Goal: Transaction & Acquisition: Book appointment/travel/reservation

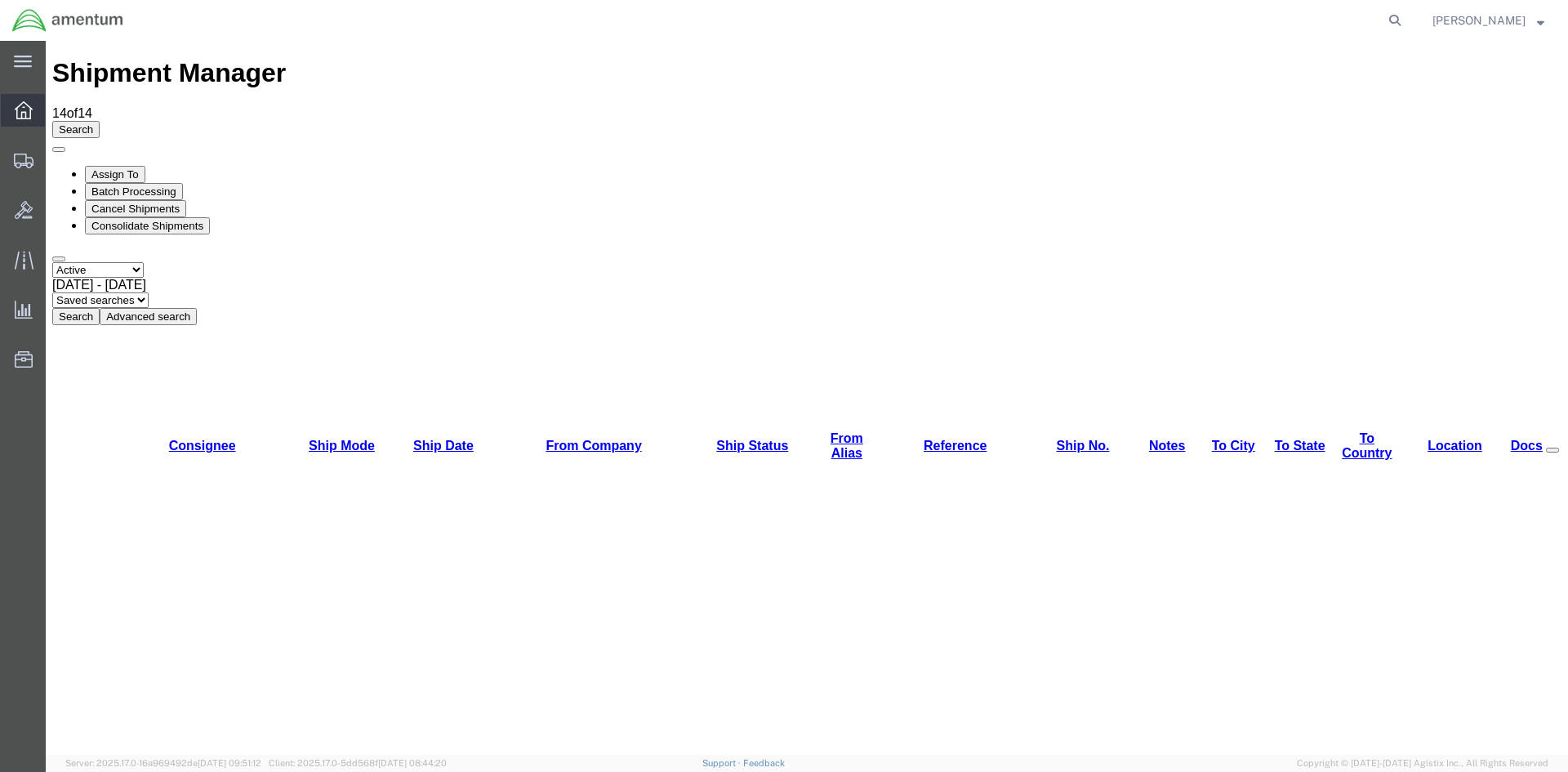
click at [56, 103] on span "Overview" at bounding box center [51, 109] width 12 height 32
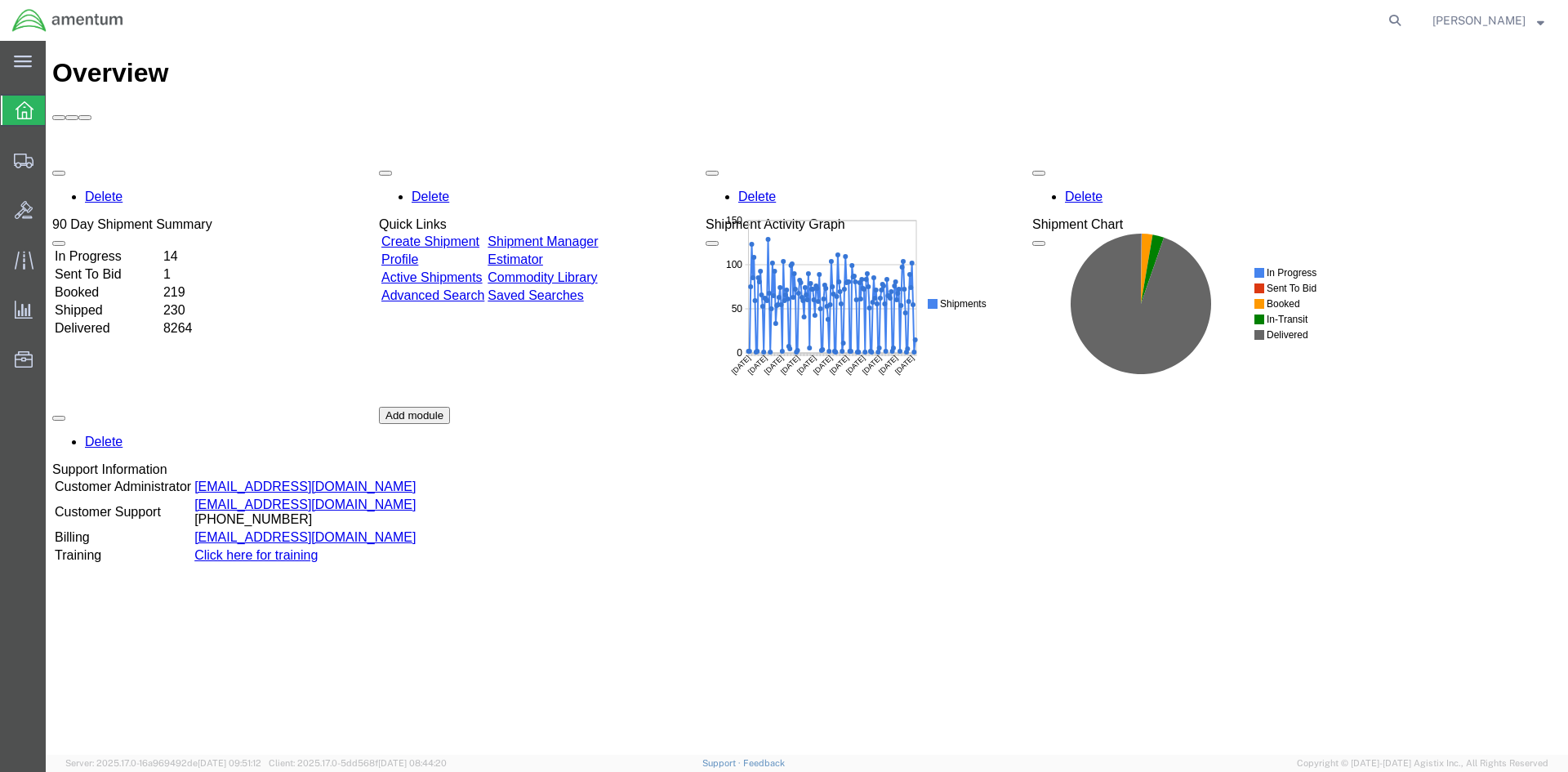
click at [594, 234] on link "Shipment Manager" at bounding box center [543, 241] width 110 height 14
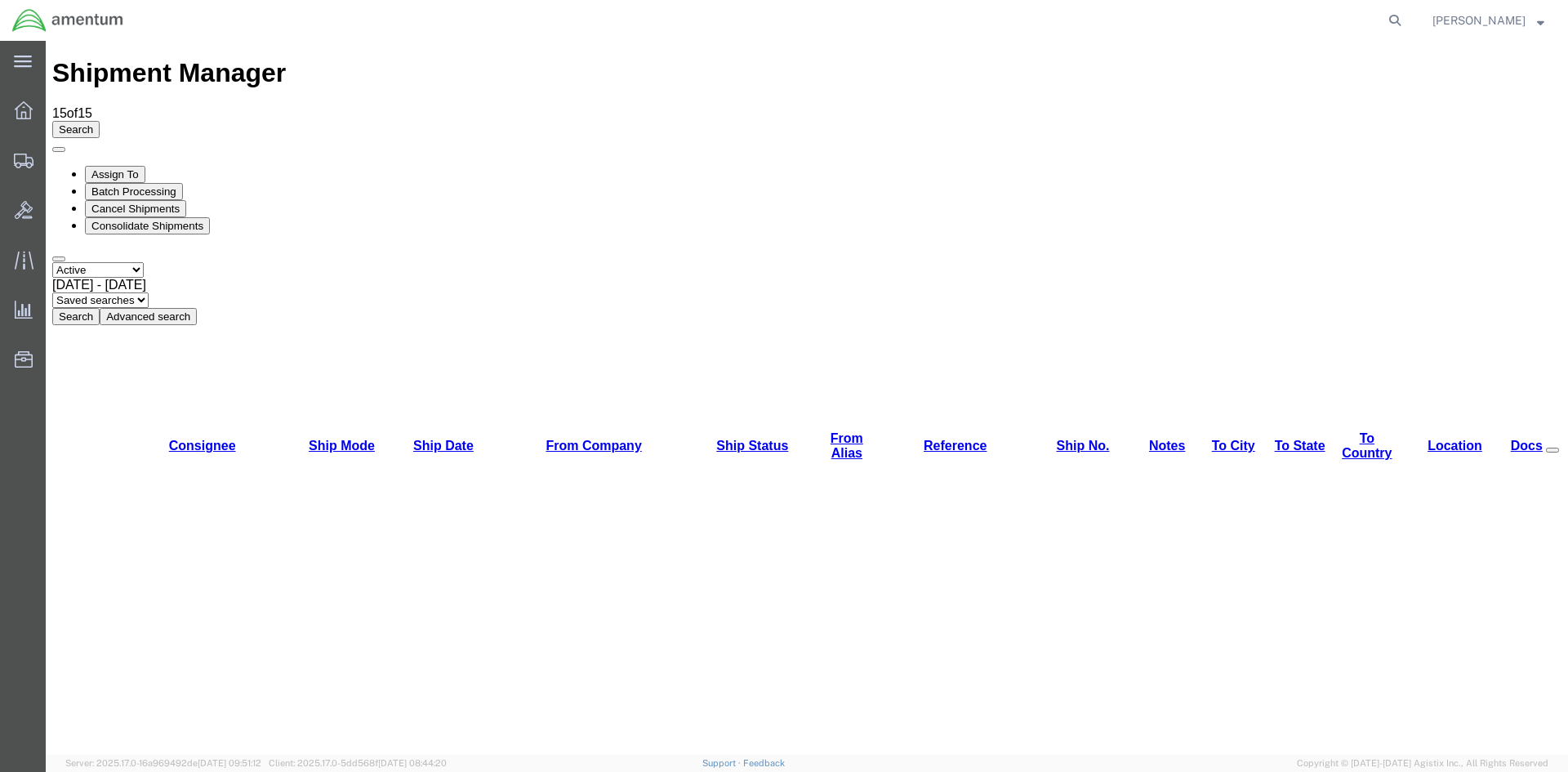
click at [99, 308] on button "Search" at bounding box center [76, 316] width 47 height 17
drag, startPoint x: 1023, startPoint y: 187, endPoint x: 819, endPoint y: 228, distance: 208.1
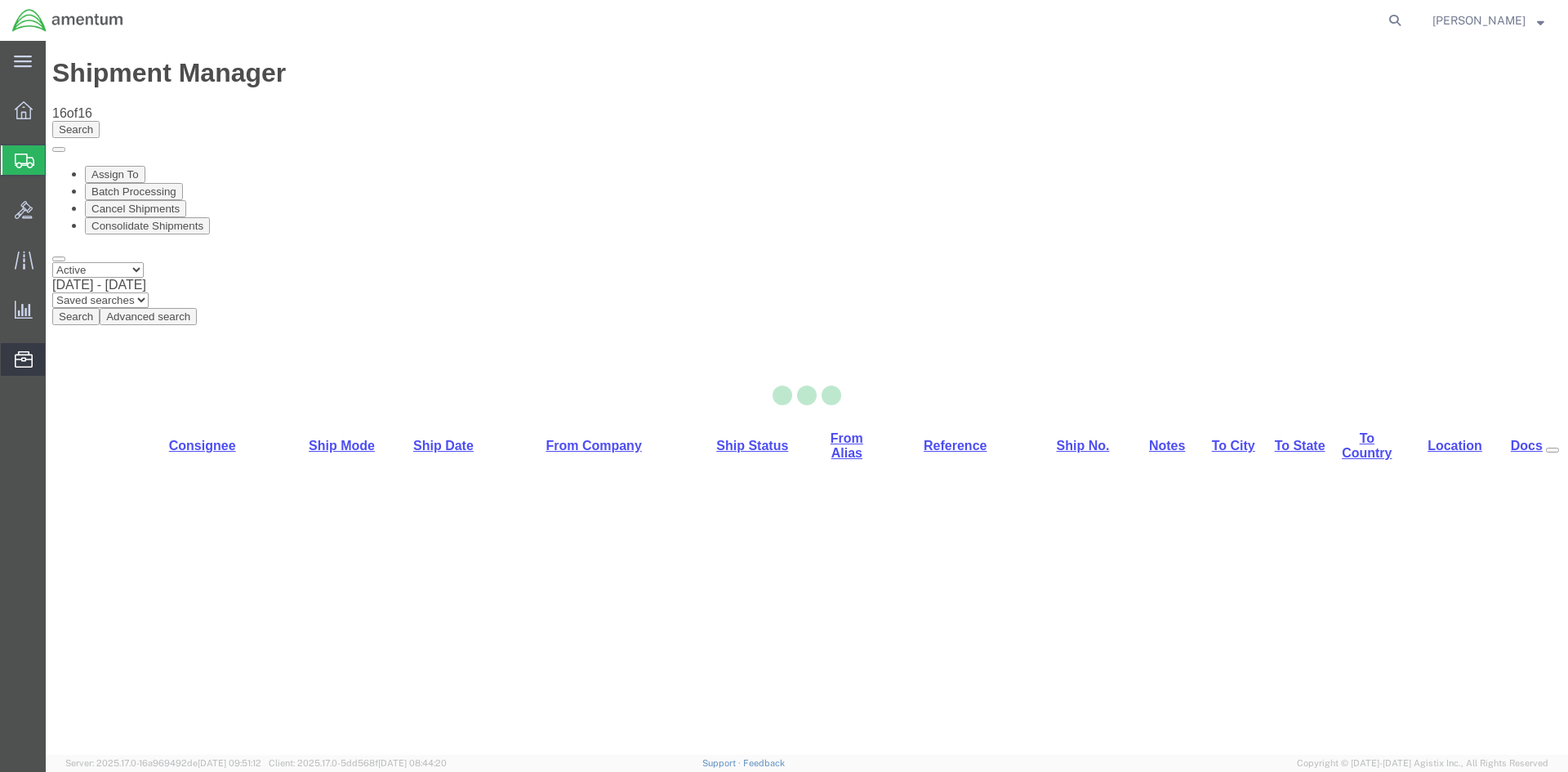
select select "42668"
select select "42692"
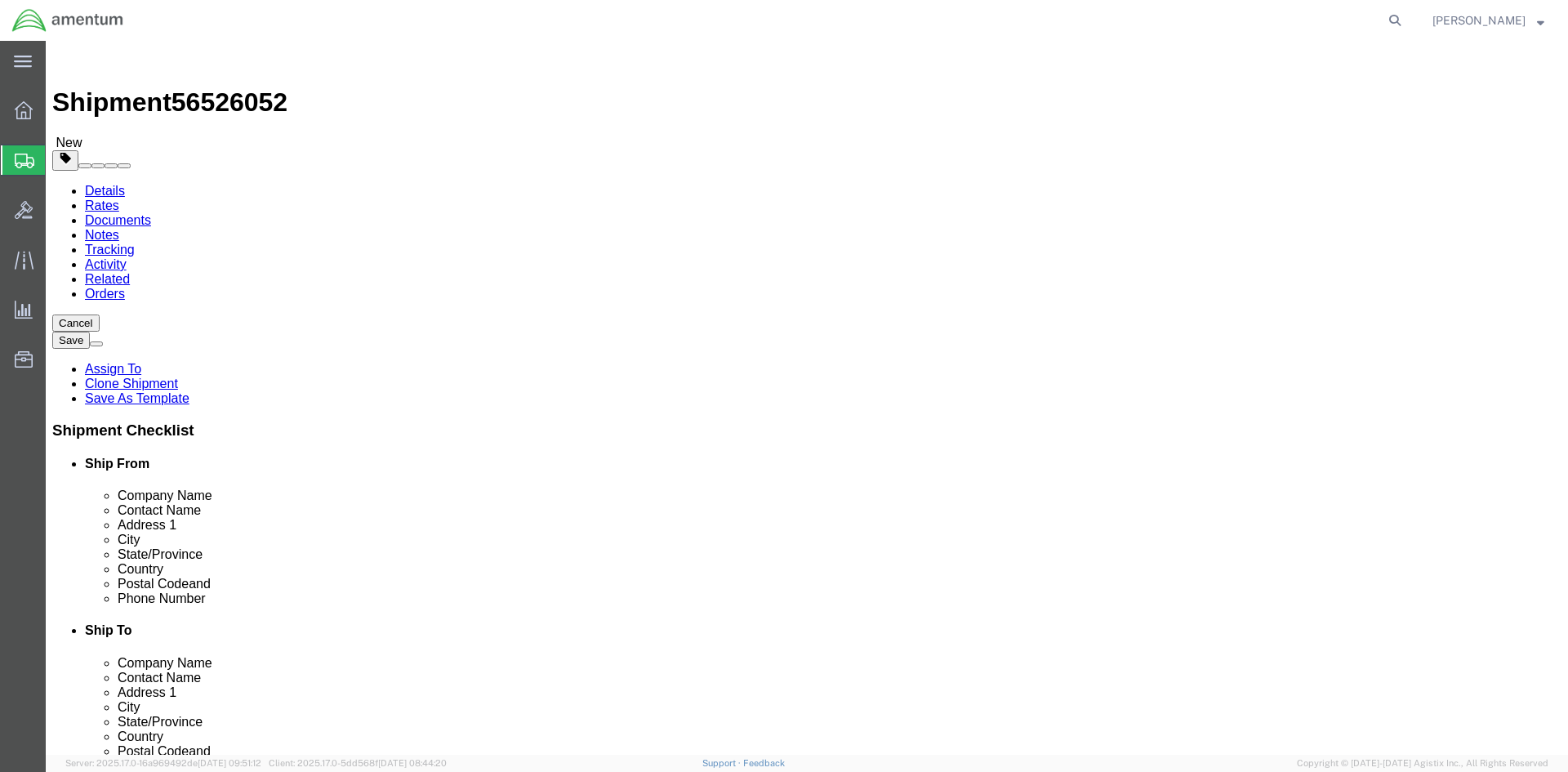
click button "Rate Shipment"
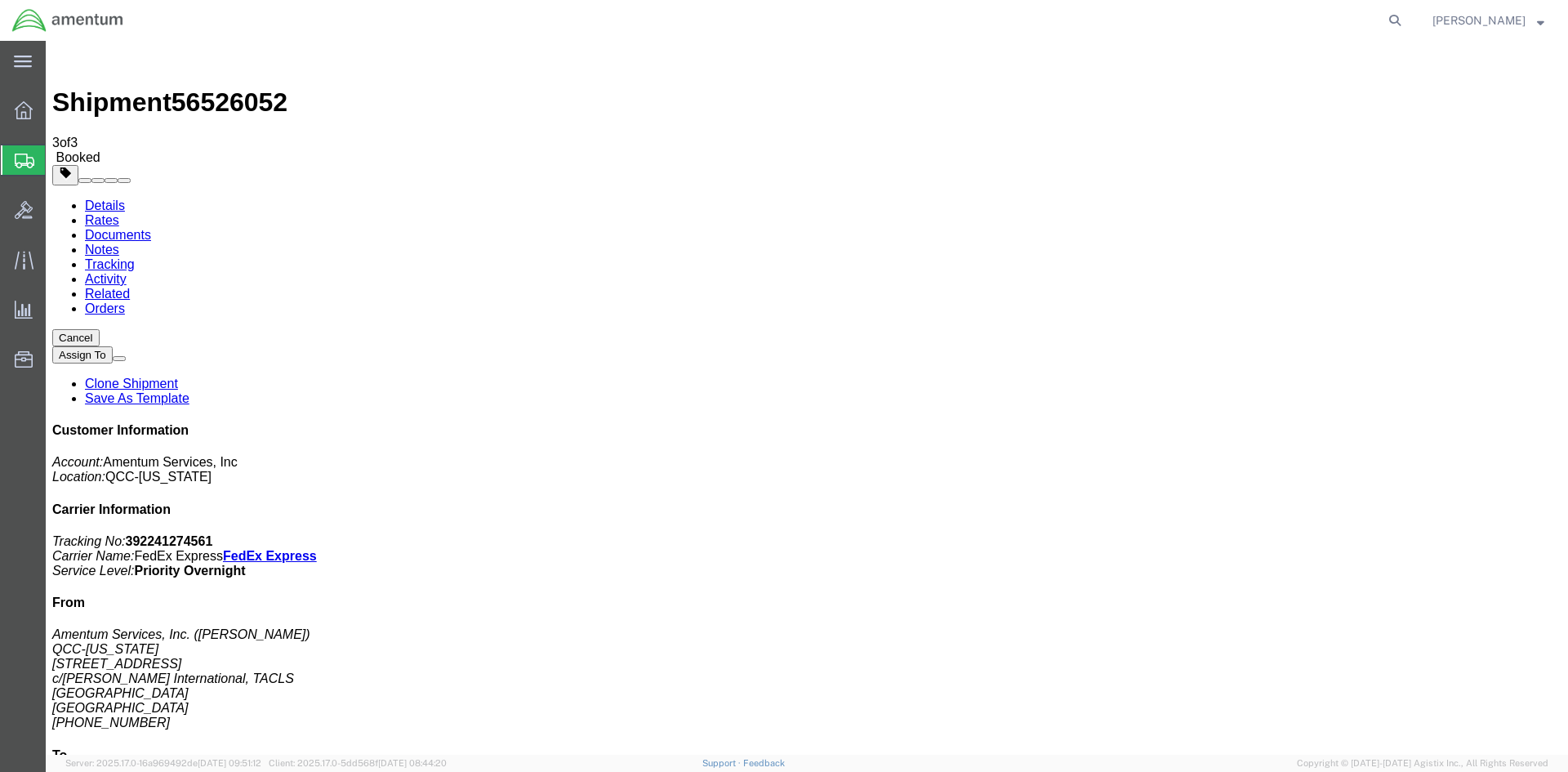
drag, startPoint x: 580, startPoint y: 290, endPoint x: 655, endPoint y: 291, distance: 75.0
copy td "392241274561"
drag, startPoint x: 60, startPoint y: 308, endPoint x: 686, endPoint y: 292, distance: 626.2
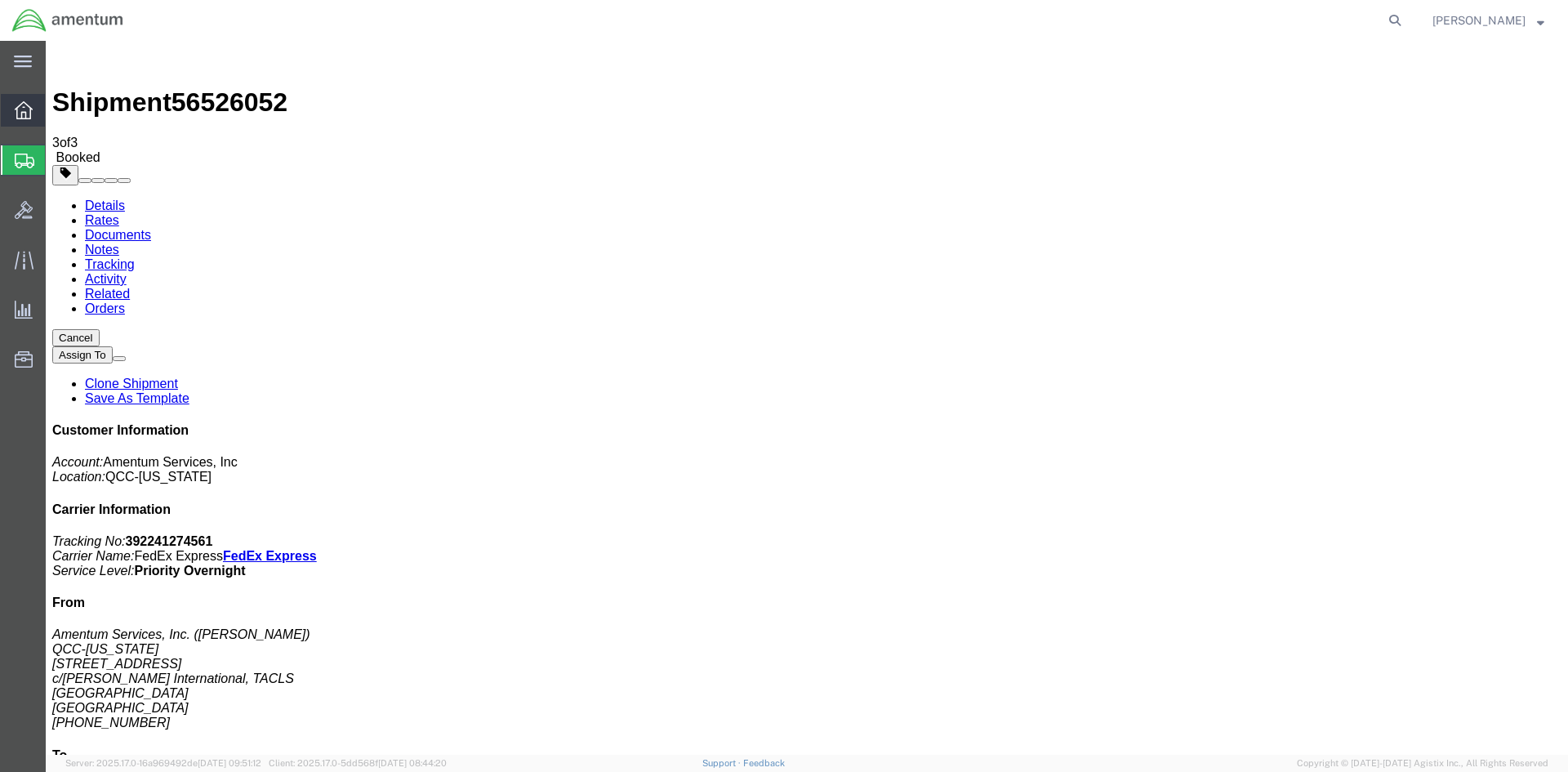
click at [28, 113] on icon at bounding box center [24, 110] width 18 height 18
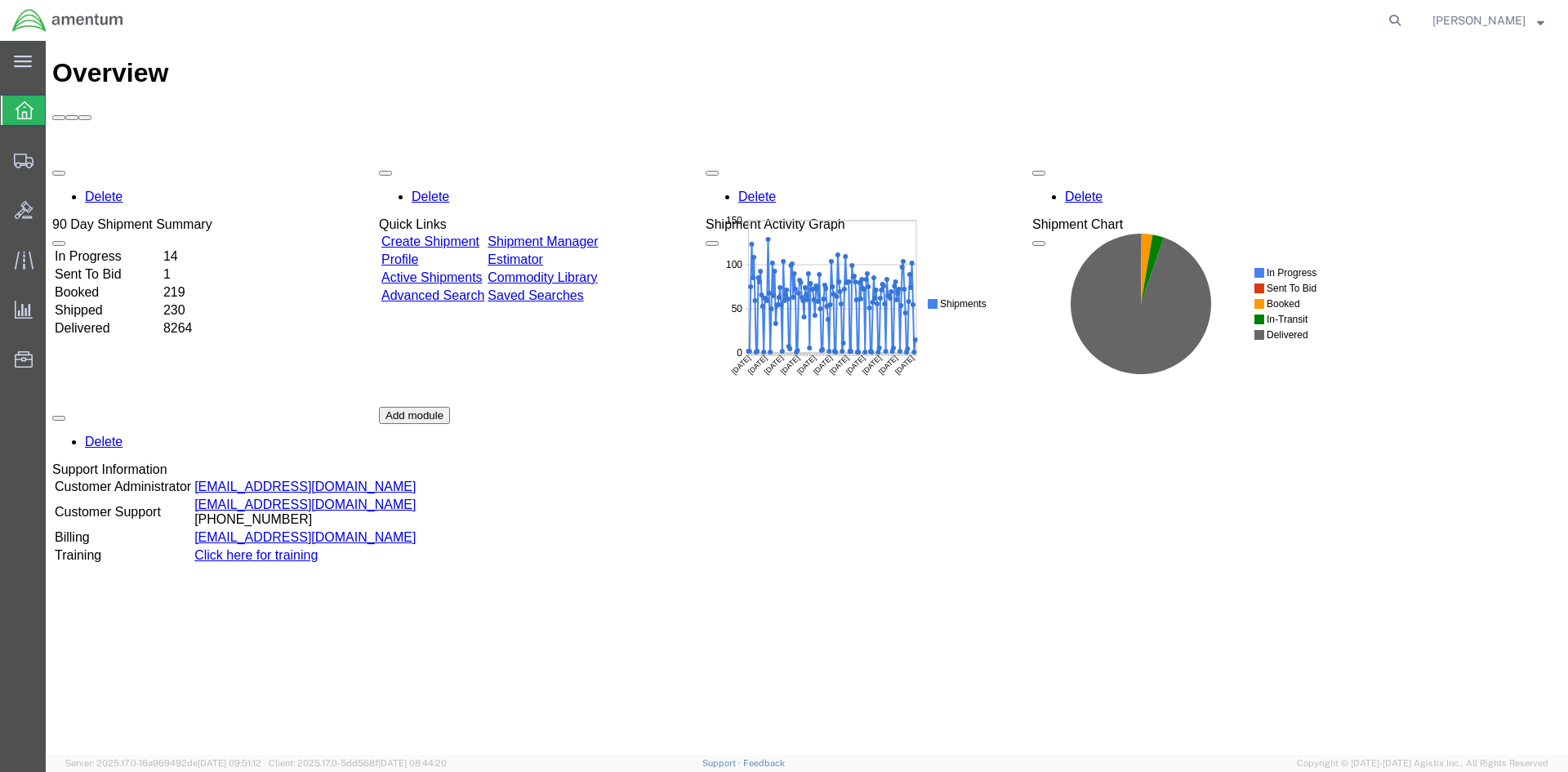
click at [598, 234] on link "Shipment Manager" at bounding box center [543, 241] width 110 height 14
